Goal: Obtain resource: Obtain resource

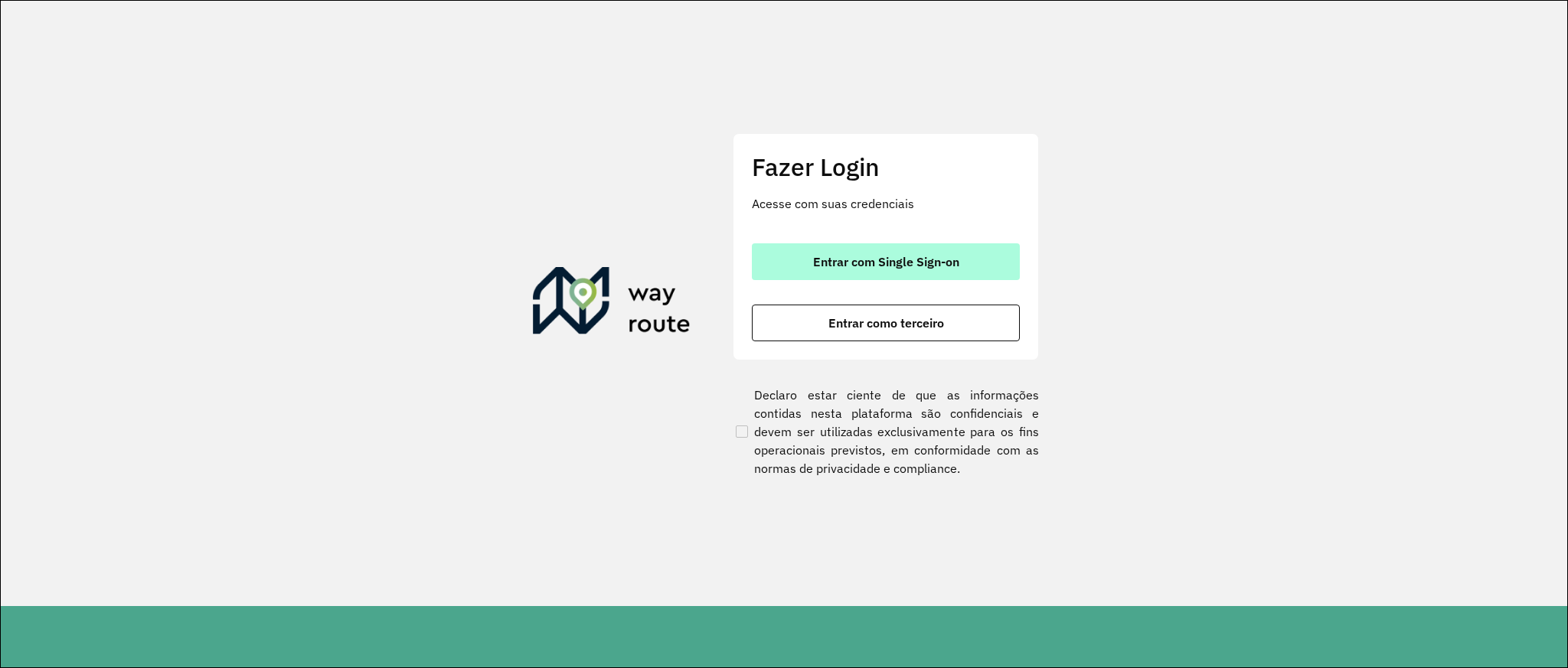
click at [916, 271] on button "Entrar com Single Sign-on" at bounding box center [885, 262] width 268 height 37
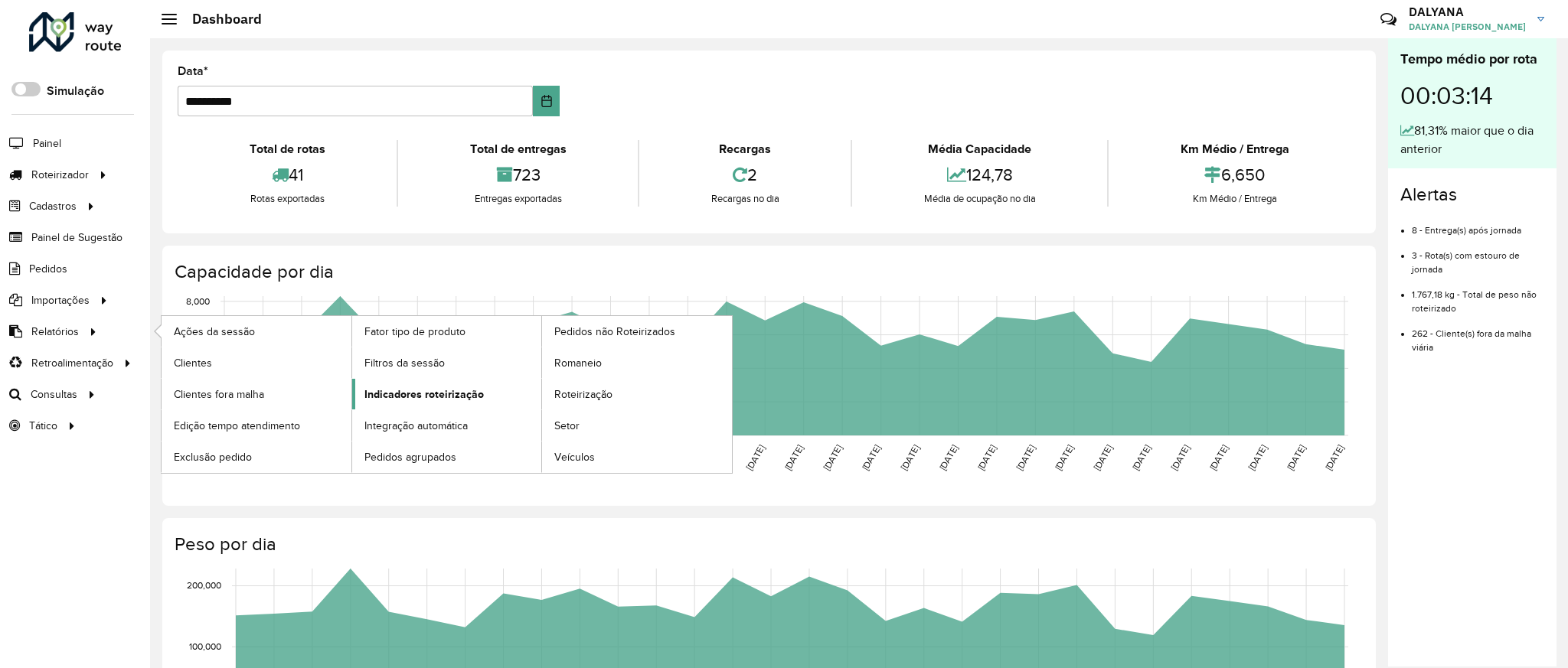
click at [378, 398] on span "Indicadores roteirização" at bounding box center [424, 394] width 119 height 16
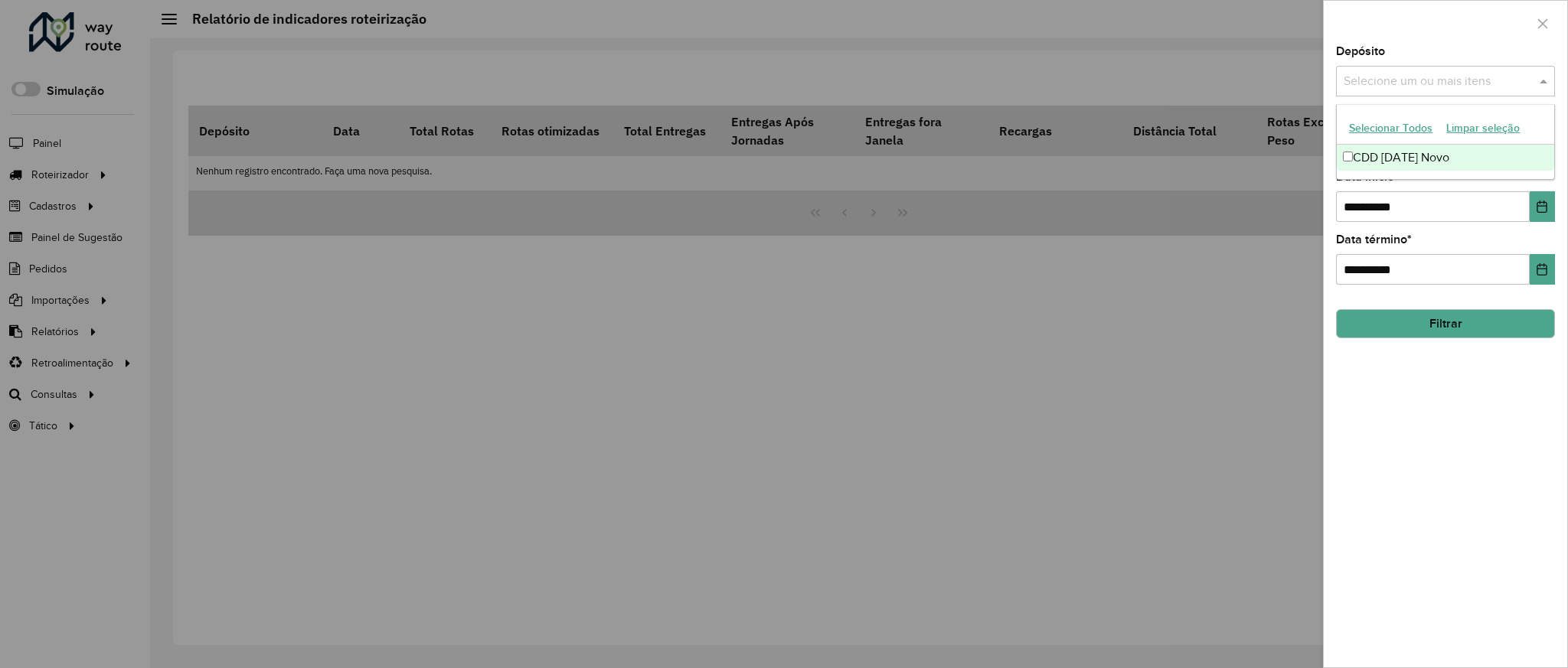
click at [1539, 86] on span at bounding box center [1546, 80] width 19 height 18
click at [1398, 158] on div "CDD [DATE] Novo" at bounding box center [1445, 158] width 217 height 26
click at [1441, 325] on button "Filtrar" at bounding box center [1445, 324] width 219 height 29
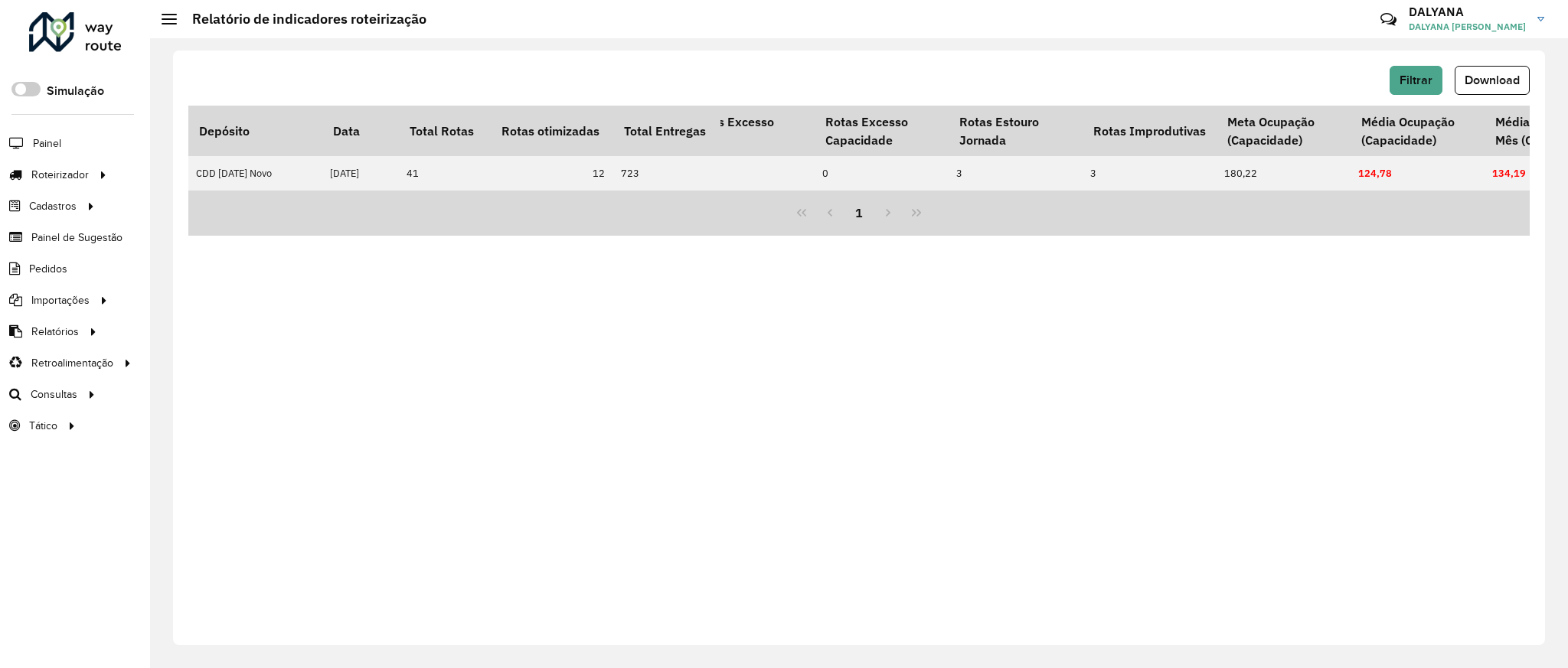
scroll to position [0, 568]
click at [481, 578] on div "Filtrar Download Depósito Data Total Rotas Rotas otimizadas Total Entregas Entr…" at bounding box center [859, 347] width 1372 height 595
click at [1500, 84] on span "Download" at bounding box center [1492, 79] width 55 height 13
click at [1408, 93] on button "Filtrar" at bounding box center [1416, 80] width 53 height 29
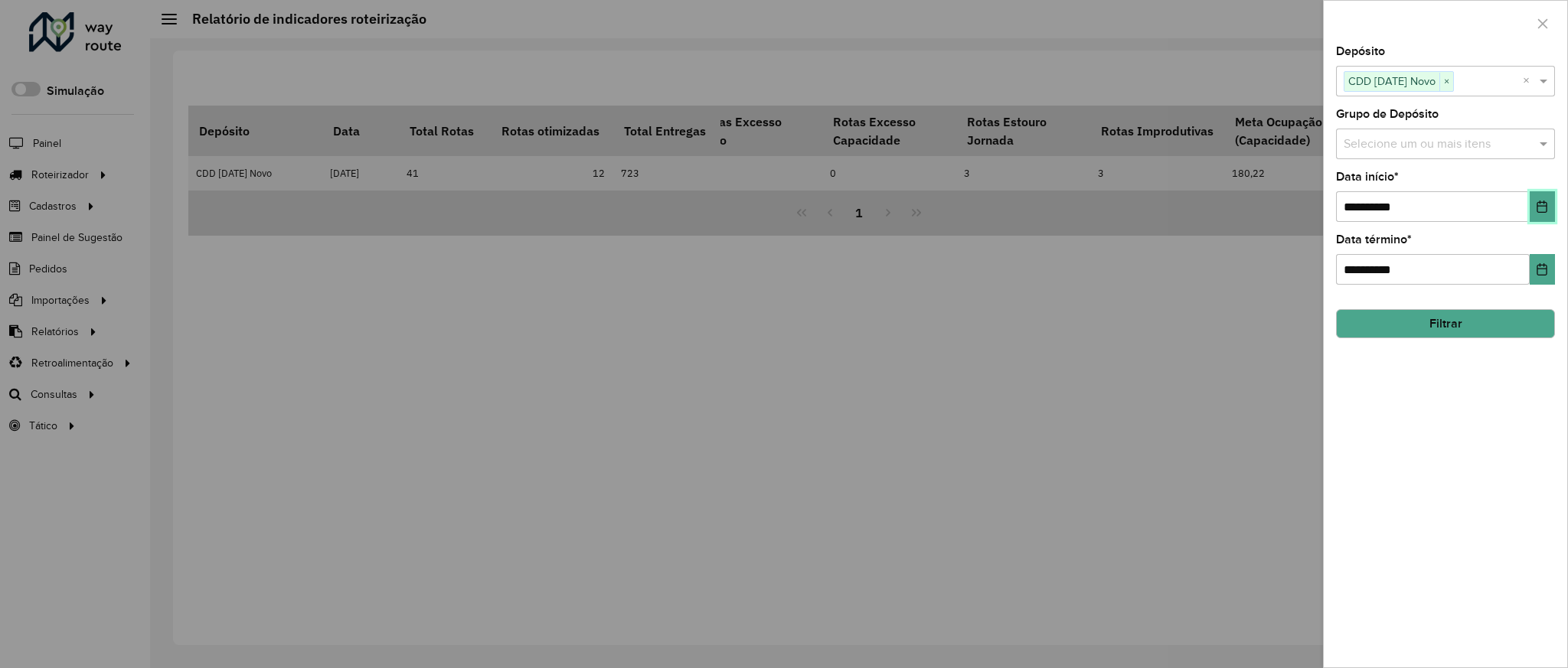
click at [1542, 205] on icon "Choose Date" at bounding box center [1542, 206] width 13 height 13
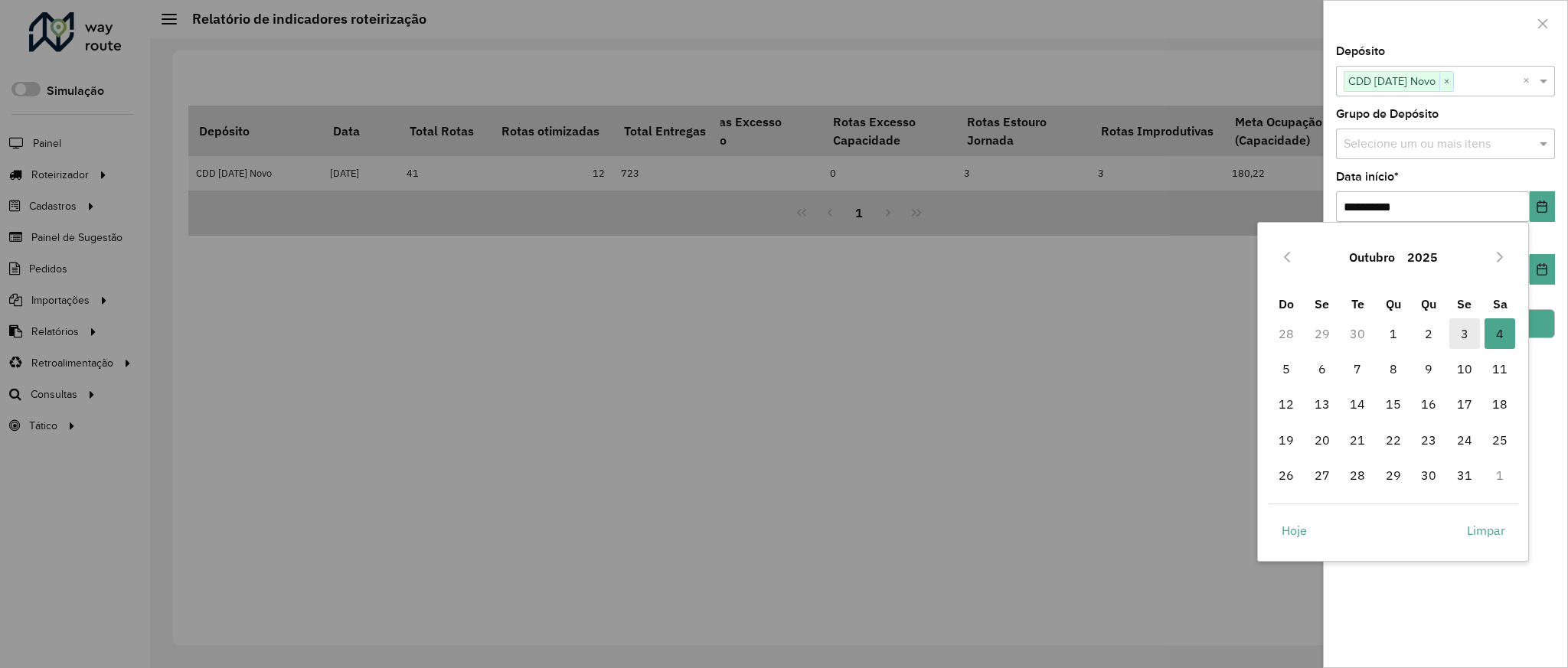
click at [1470, 337] on span "3" at bounding box center [1464, 334] width 31 height 31
type input "**********"
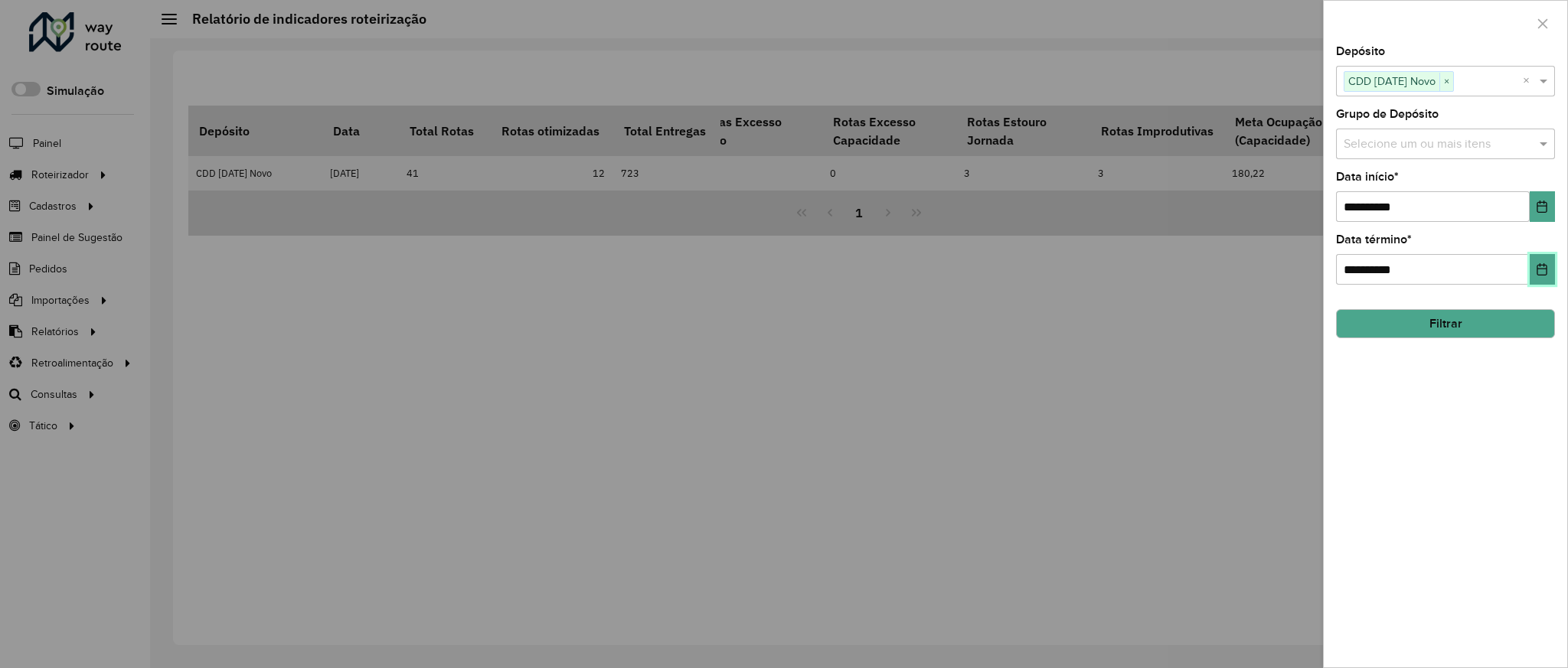
click at [1535, 276] on button "Choose Date" at bounding box center [1542, 270] width 25 height 31
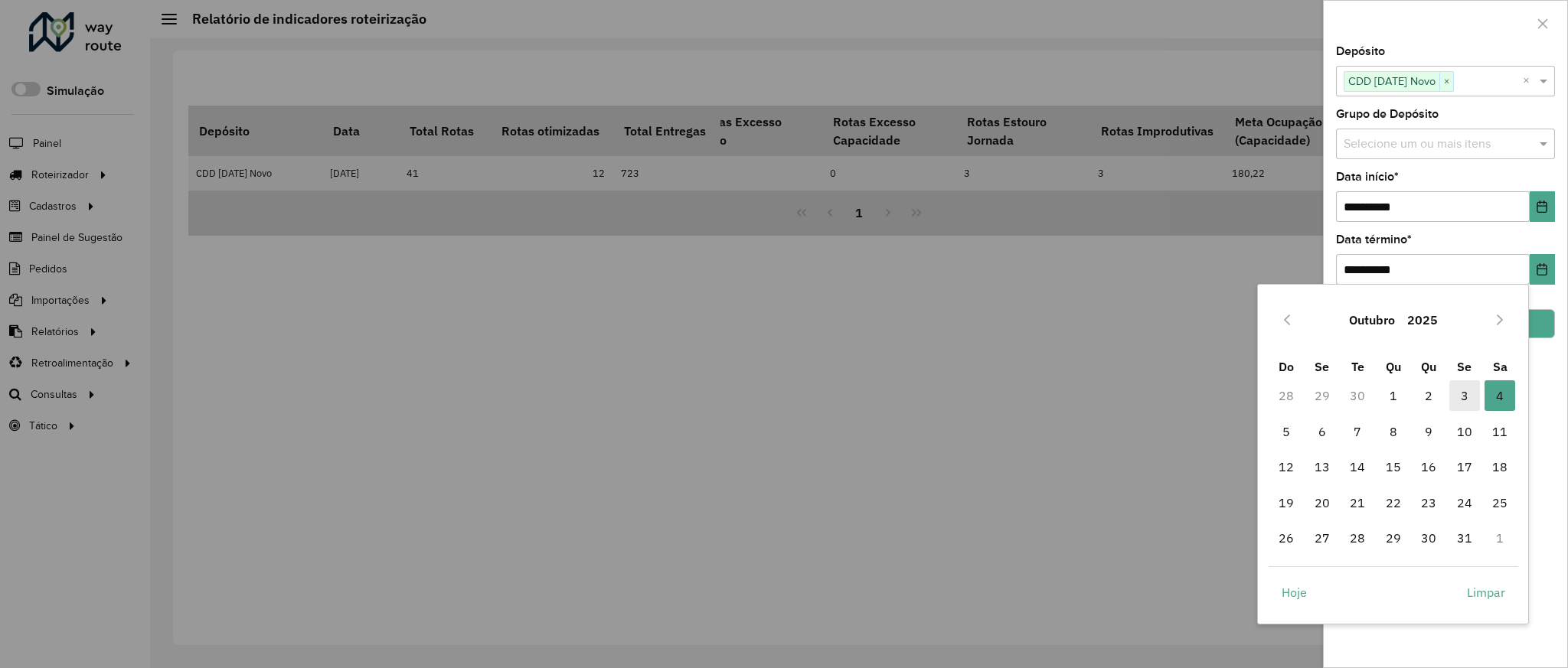
click at [1465, 391] on span "3" at bounding box center [1464, 395] width 31 height 31
type input "**********"
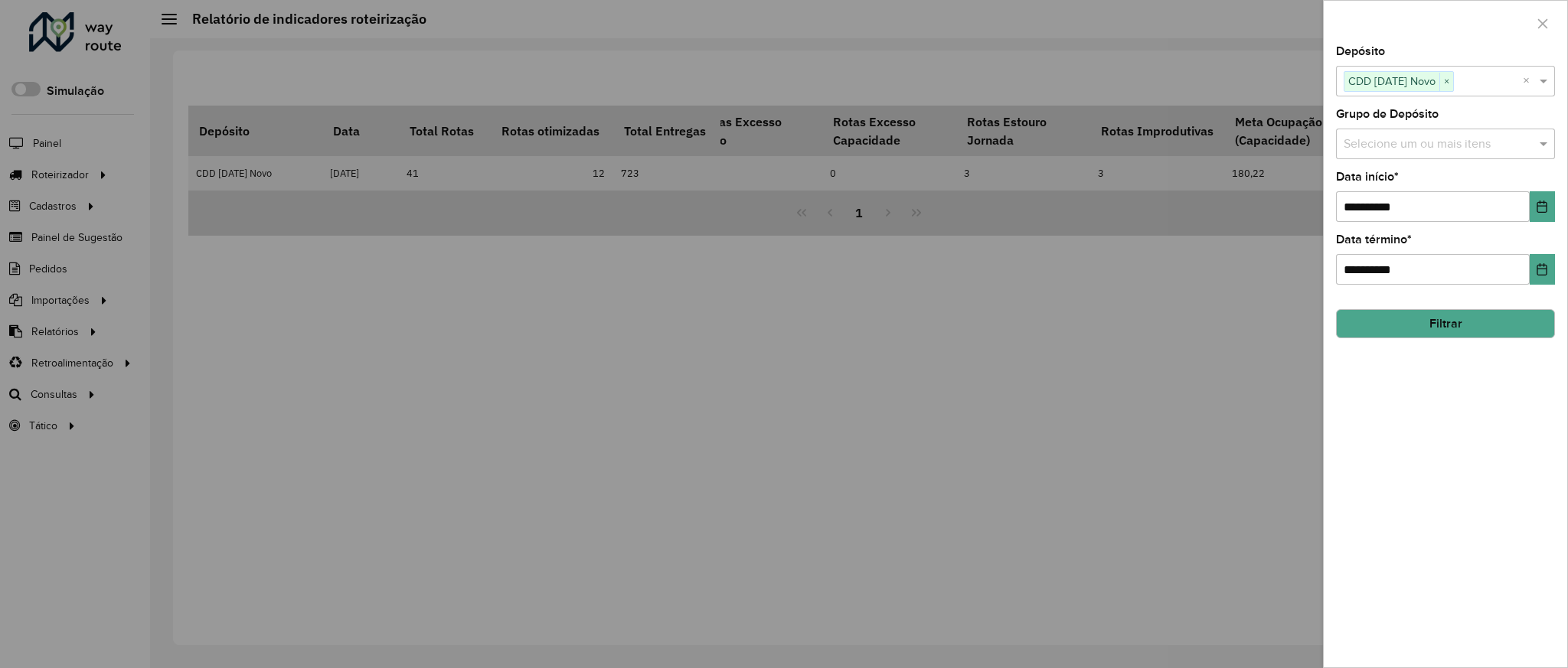
click at [1471, 325] on button "Filtrar" at bounding box center [1445, 324] width 219 height 29
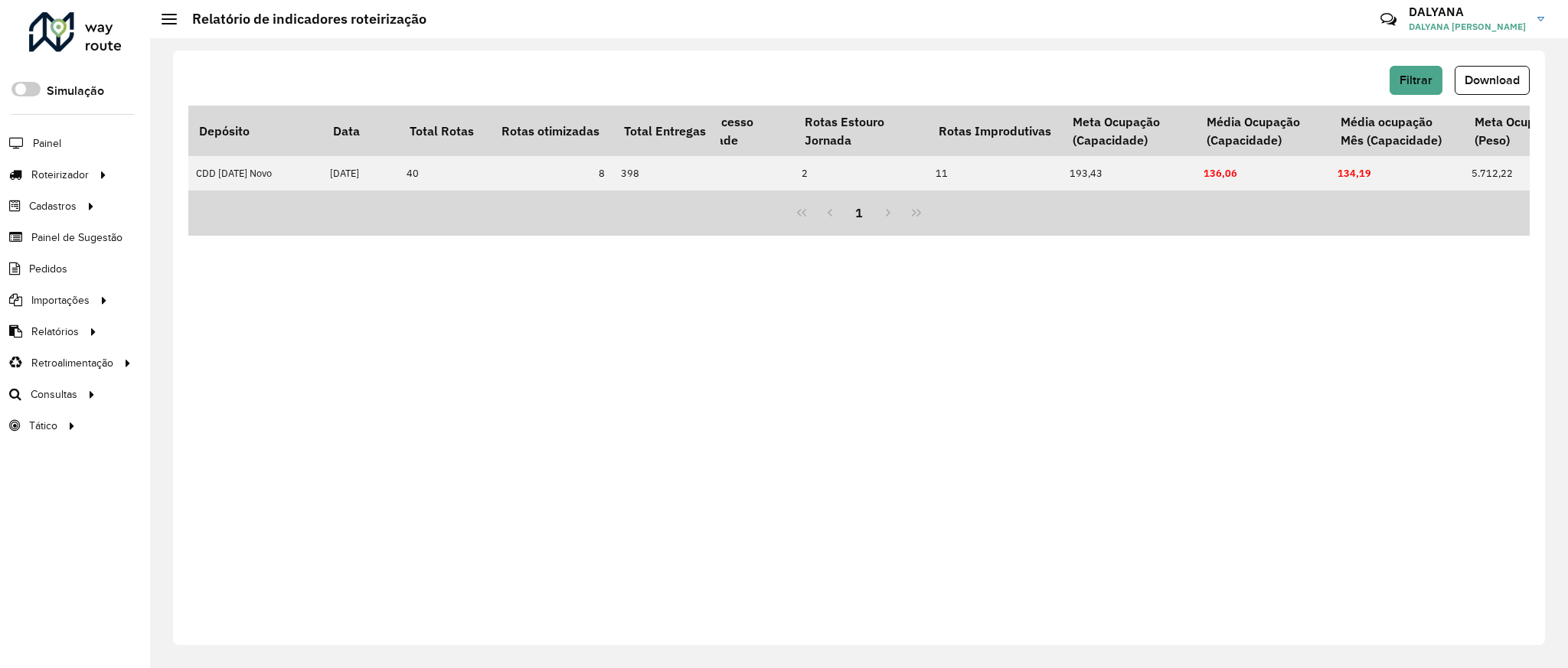
scroll to position [0, 701]
